Goal: Information Seeking & Learning: Learn about a topic

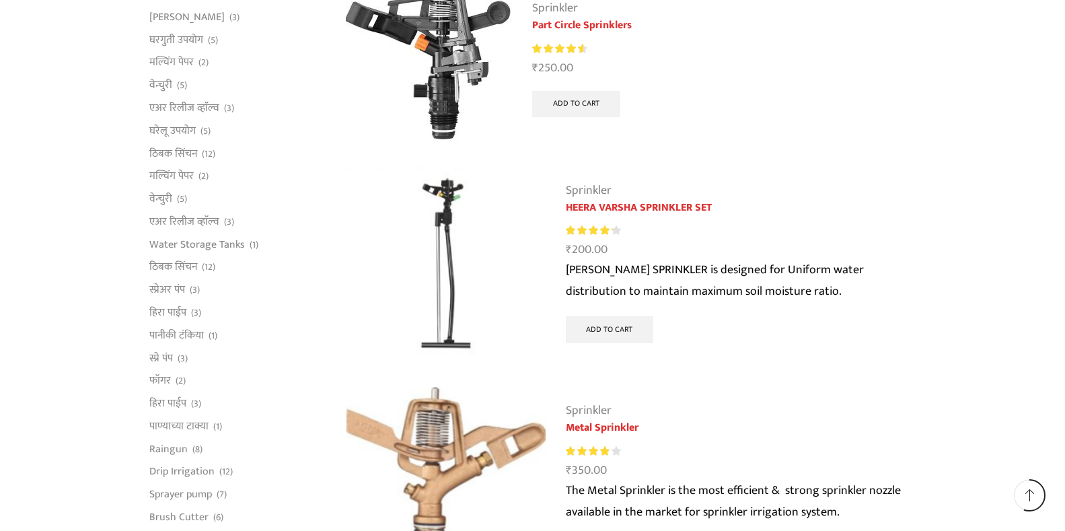
scroll to position [605, 0]
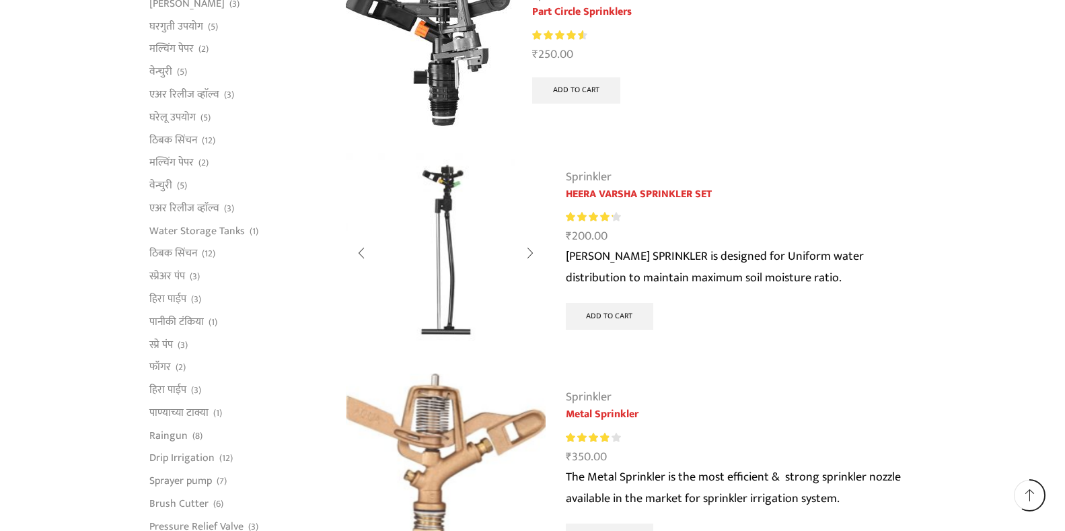
type input "[EMAIL_ADDRESS][DOMAIN_NAME]"
click at [451, 286] on img at bounding box center [446, 253] width 200 height 200
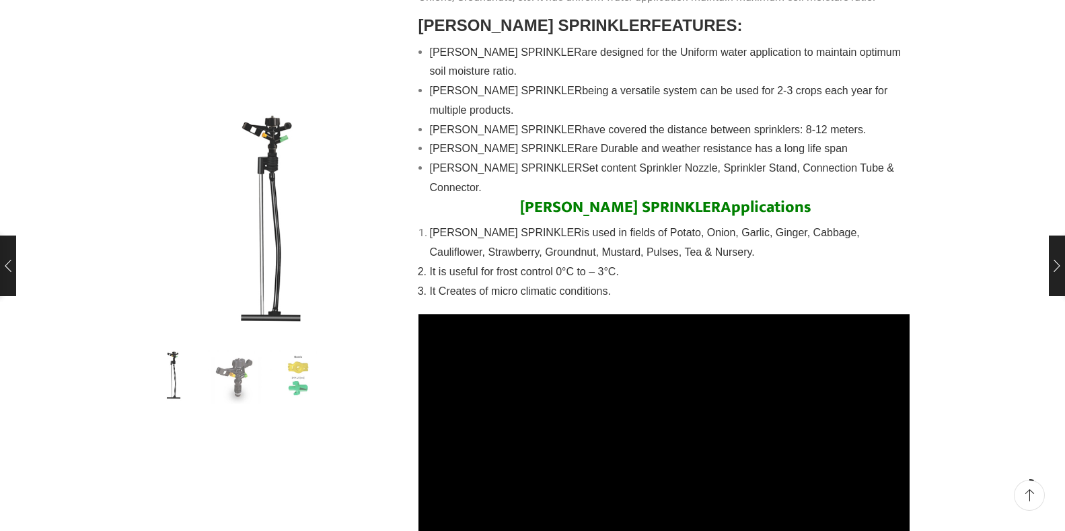
scroll to position [605, 0]
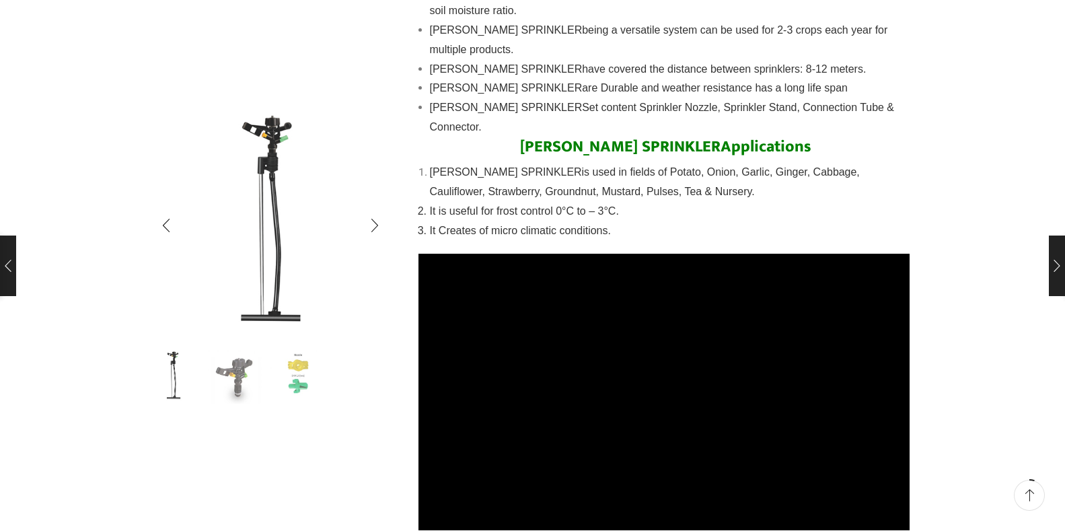
type input "[EMAIL_ADDRESS][DOMAIN_NAME]"
click at [303, 377] on img "3 / 3" at bounding box center [298, 376] width 56 height 56
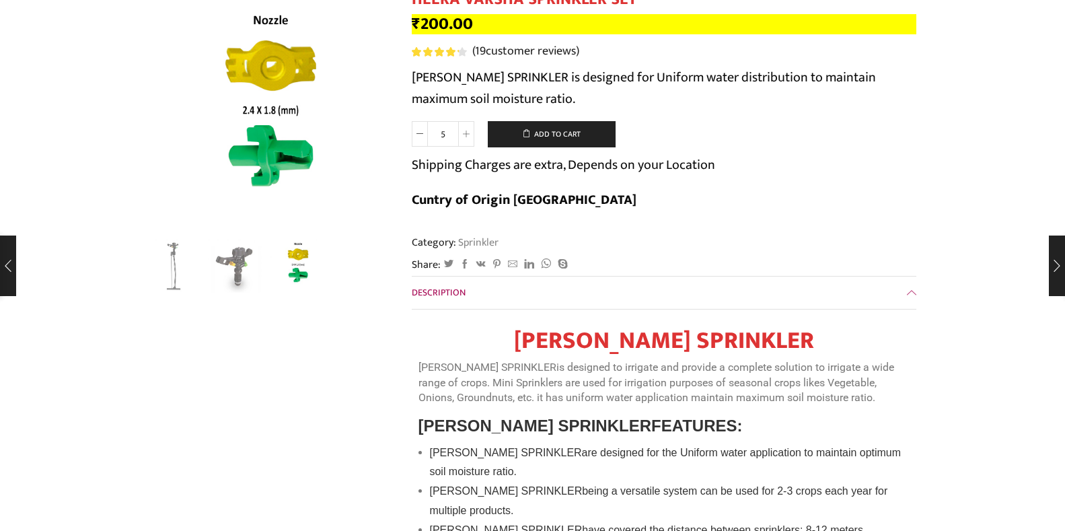
scroll to position [0, 0]
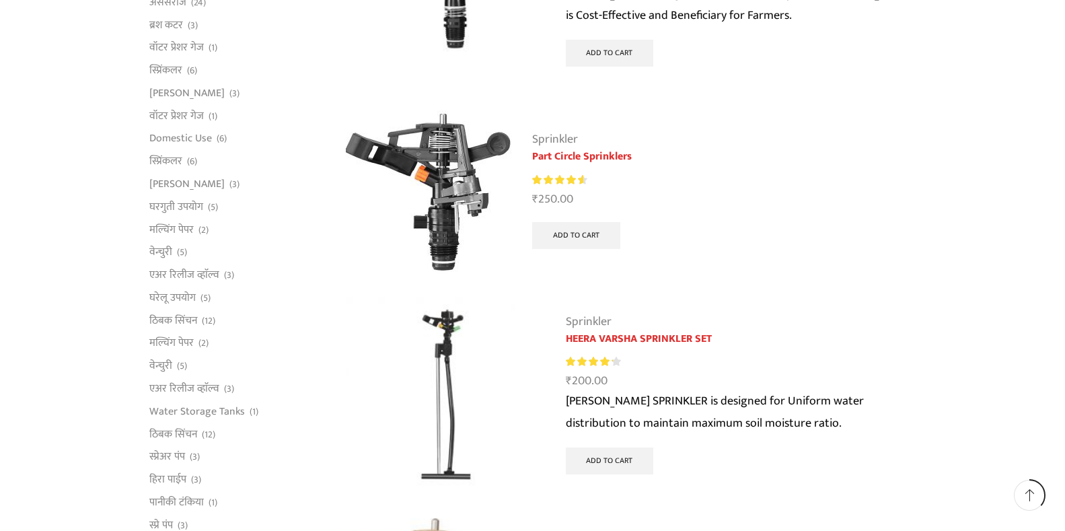
scroll to position [403, 0]
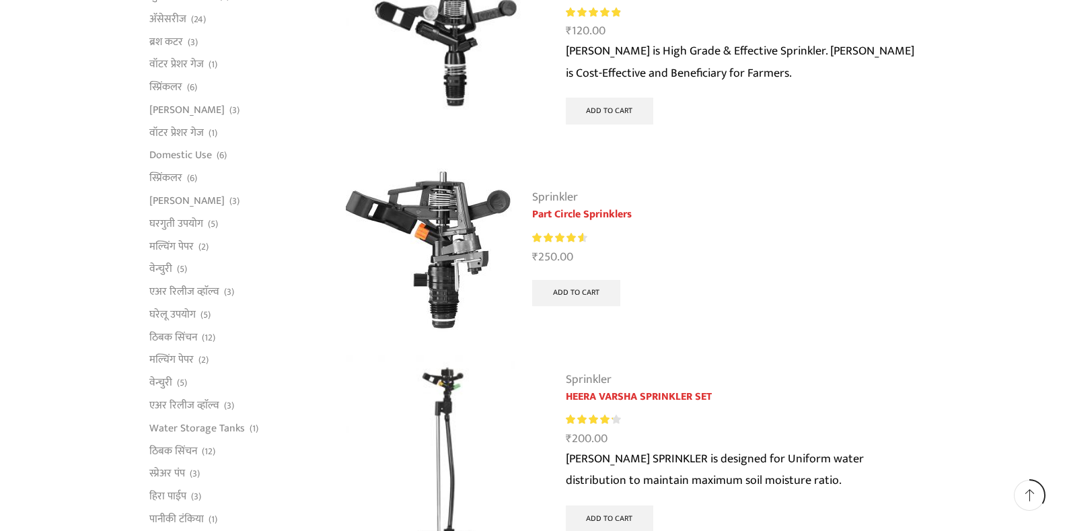
type input "sureshlflora@gmail.com"
click at [443, 238] on img at bounding box center [429, 251] width 166 height 166
